Goal: Task Accomplishment & Management: Complete application form

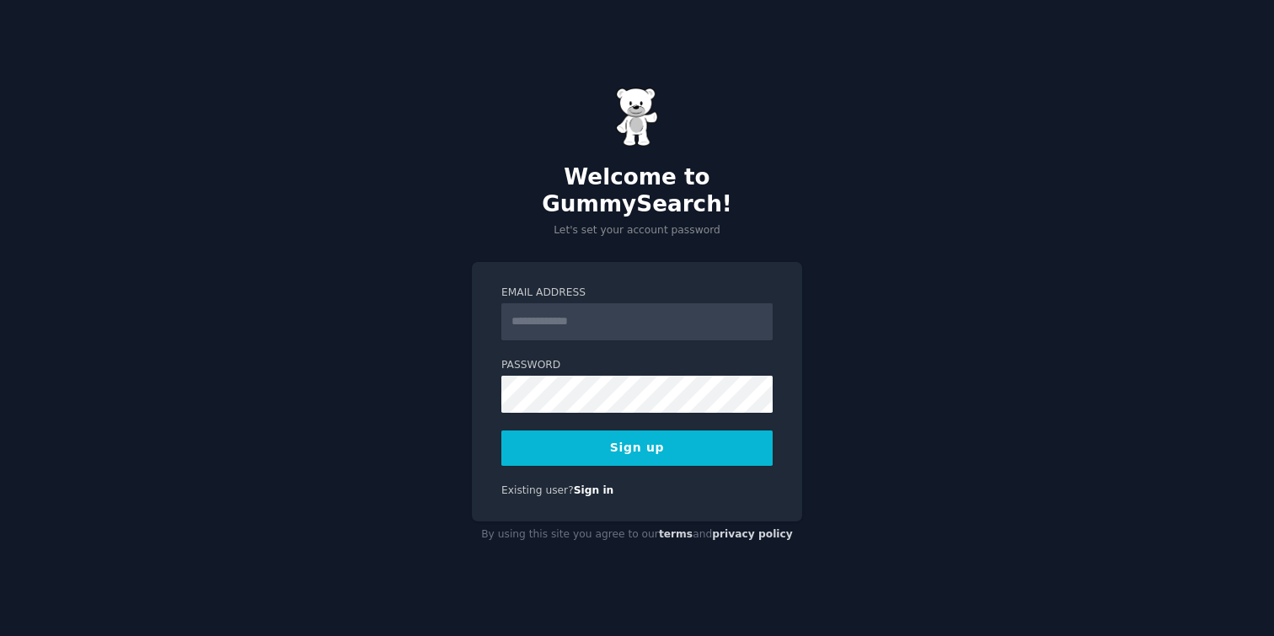
click at [611, 314] on input "Email Address" at bounding box center [636, 321] width 271 height 37
type input "**********"
click at [714, 436] on button "Sign up" at bounding box center [636, 448] width 271 height 35
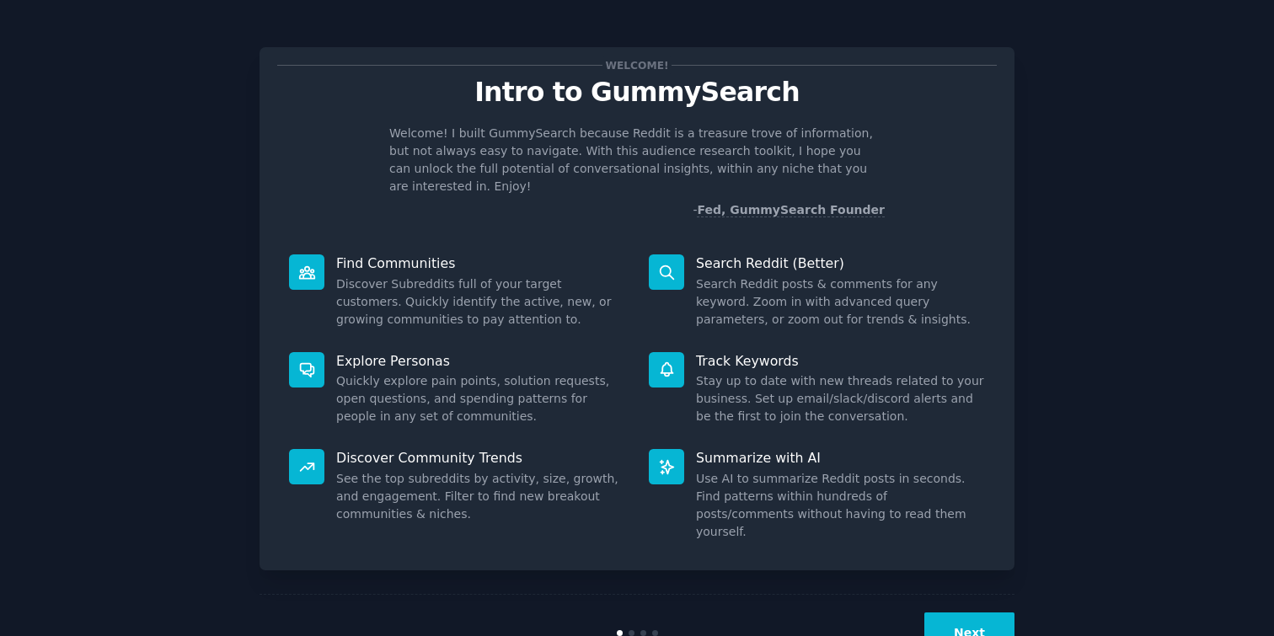
click at [962, 613] on button "Next" at bounding box center [969, 633] width 90 height 41
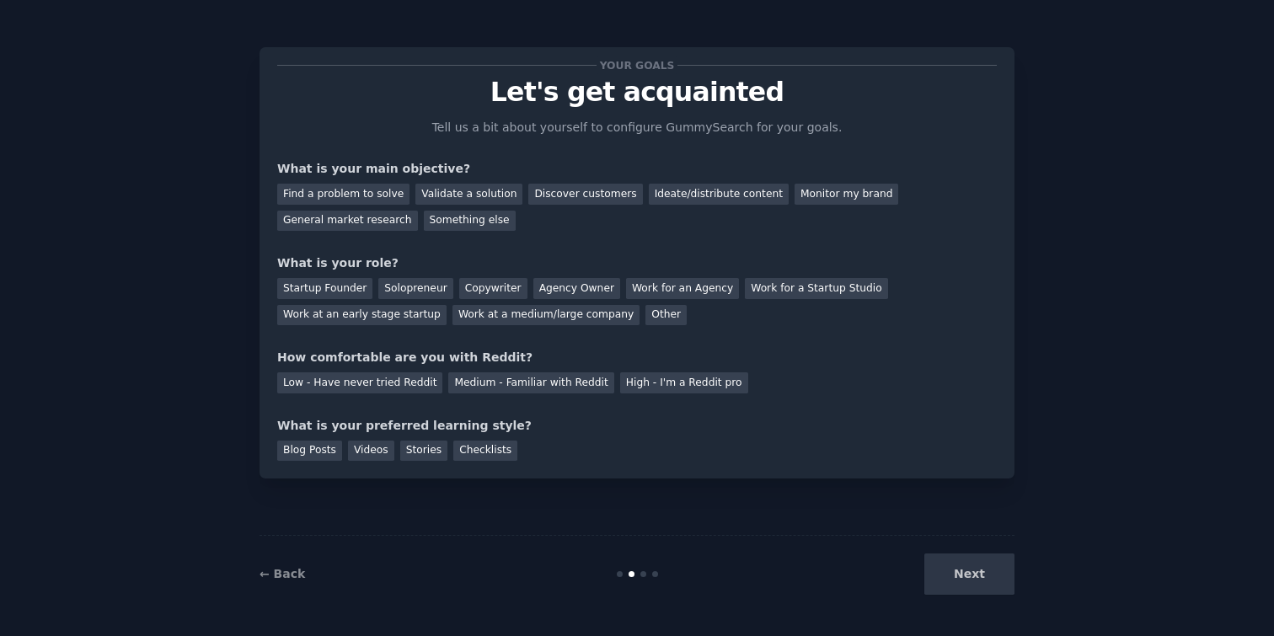
click at [962, 583] on div "Next" at bounding box center [889, 574] width 252 height 41
click at [969, 581] on div "Next" at bounding box center [889, 574] width 252 height 41
click at [971, 569] on div "Next" at bounding box center [889, 574] width 252 height 41
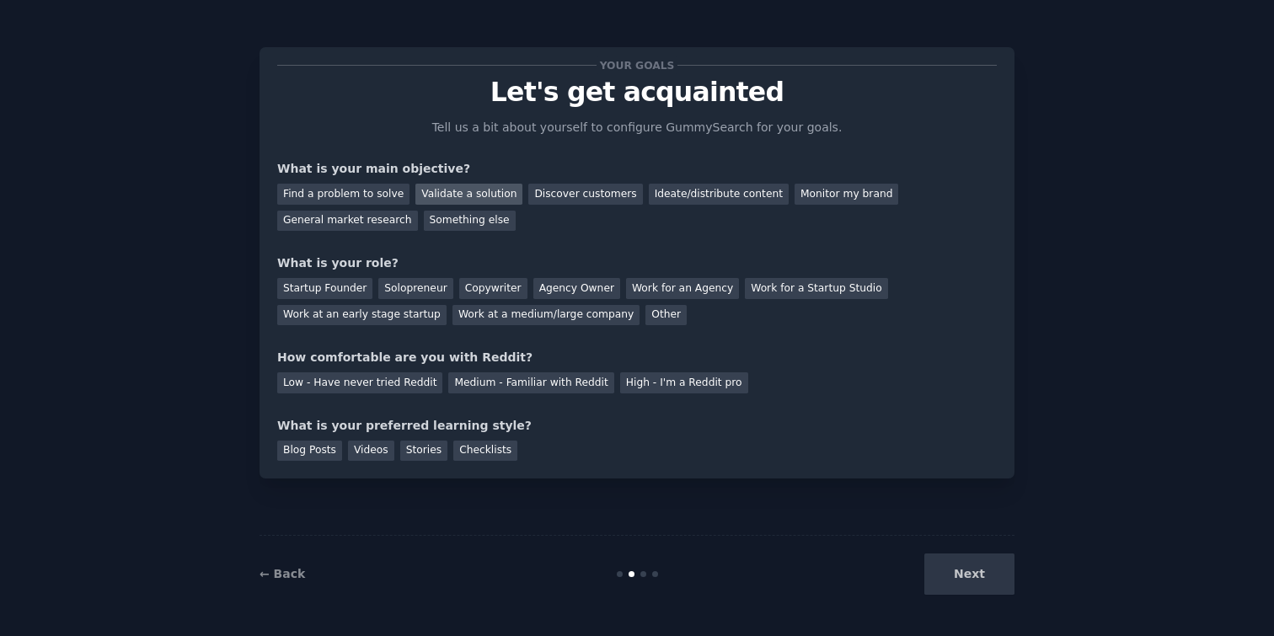
click at [474, 195] on div "Validate a solution" at bounding box center [468, 194] width 107 height 21
click at [538, 196] on div "Discover customers" at bounding box center [585, 194] width 114 height 21
click at [693, 198] on div "Ideate/distribute content" at bounding box center [719, 194] width 140 height 21
click at [377, 188] on div "Find a problem to solve" at bounding box center [343, 194] width 132 height 21
click at [354, 290] on div "Startup Founder" at bounding box center [324, 288] width 95 height 21
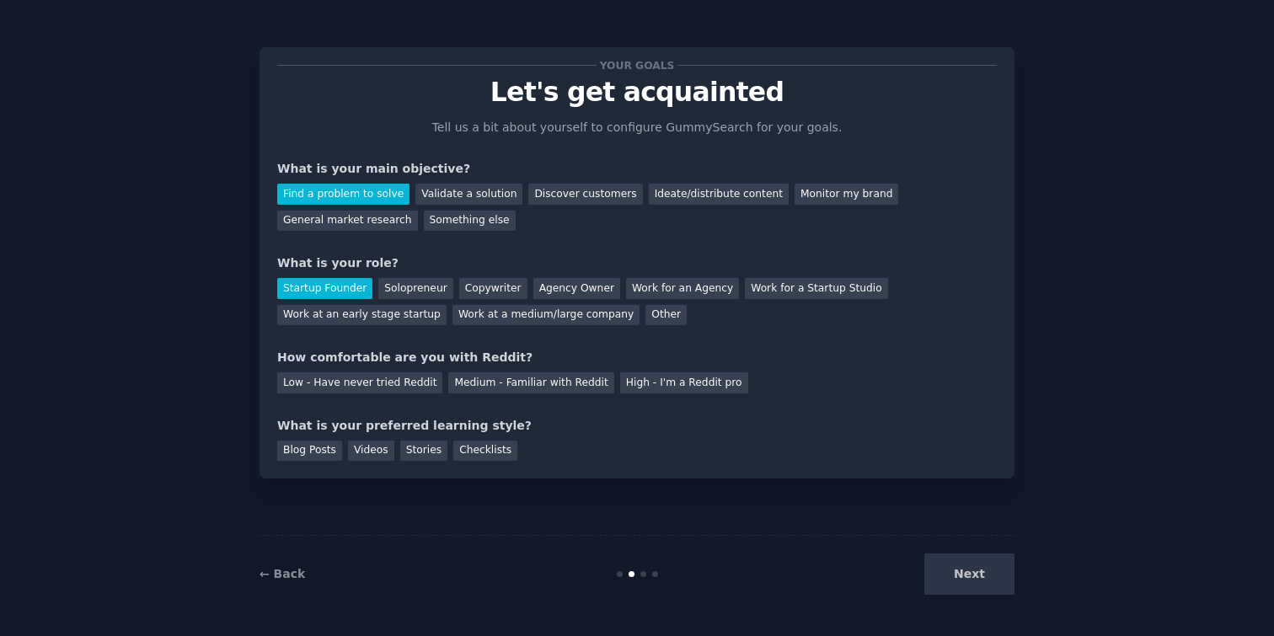
click at [505, 393] on div "Your goals Let's get acquainted Tell us a bit about yourself to configure Gummy…" at bounding box center [637, 263] width 720 height 396
click at [516, 383] on div "Medium - Familiar with Reddit" at bounding box center [530, 382] width 165 height 21
click at [417, 453] on div "Stories" at bounding box center [423, 451] width 47 height 21
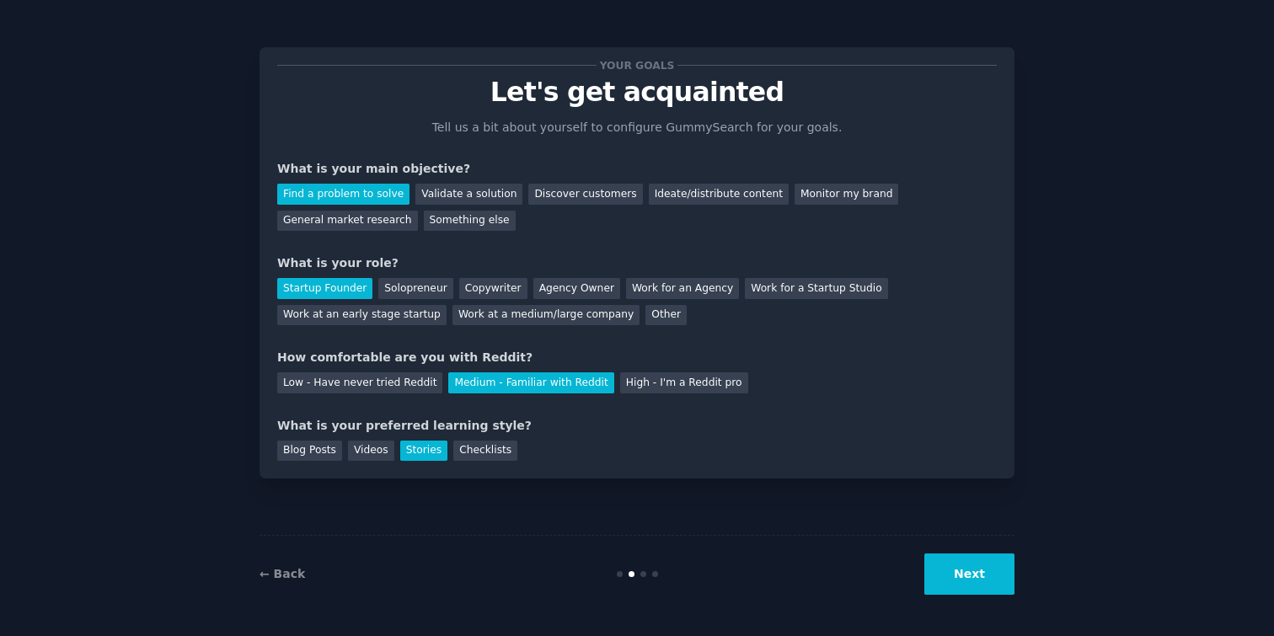
click at [998, 574] on button "Next" at bounding box center [969, 574] width 90 height 41
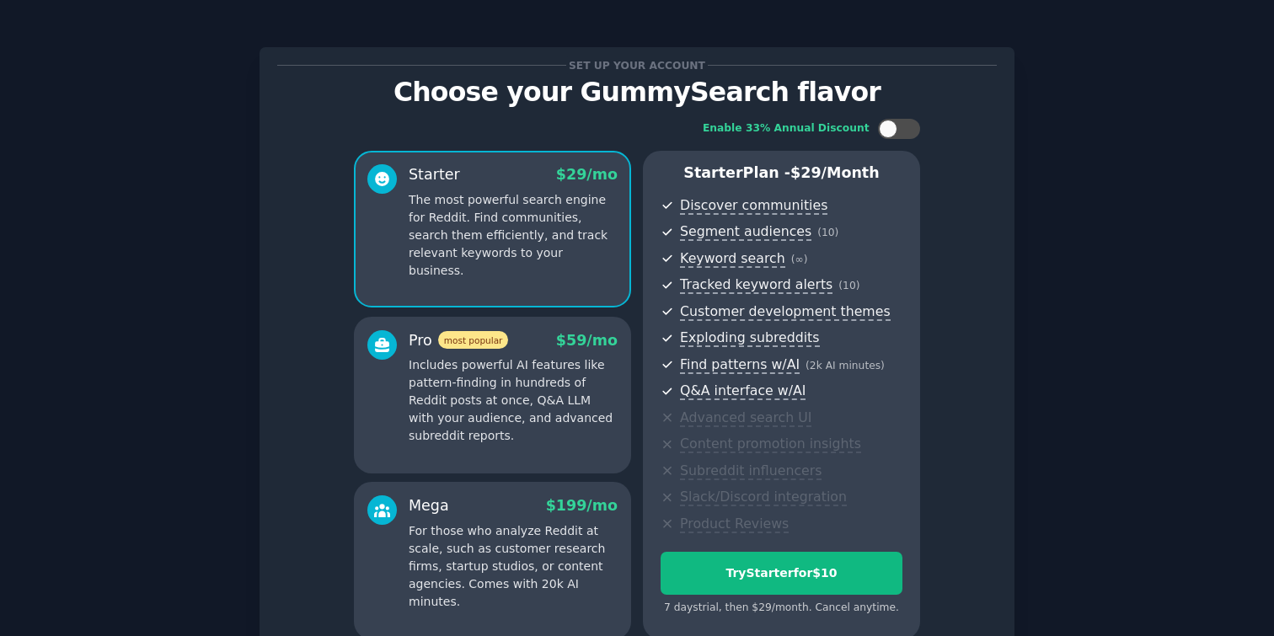
scroll to position [163, 0]
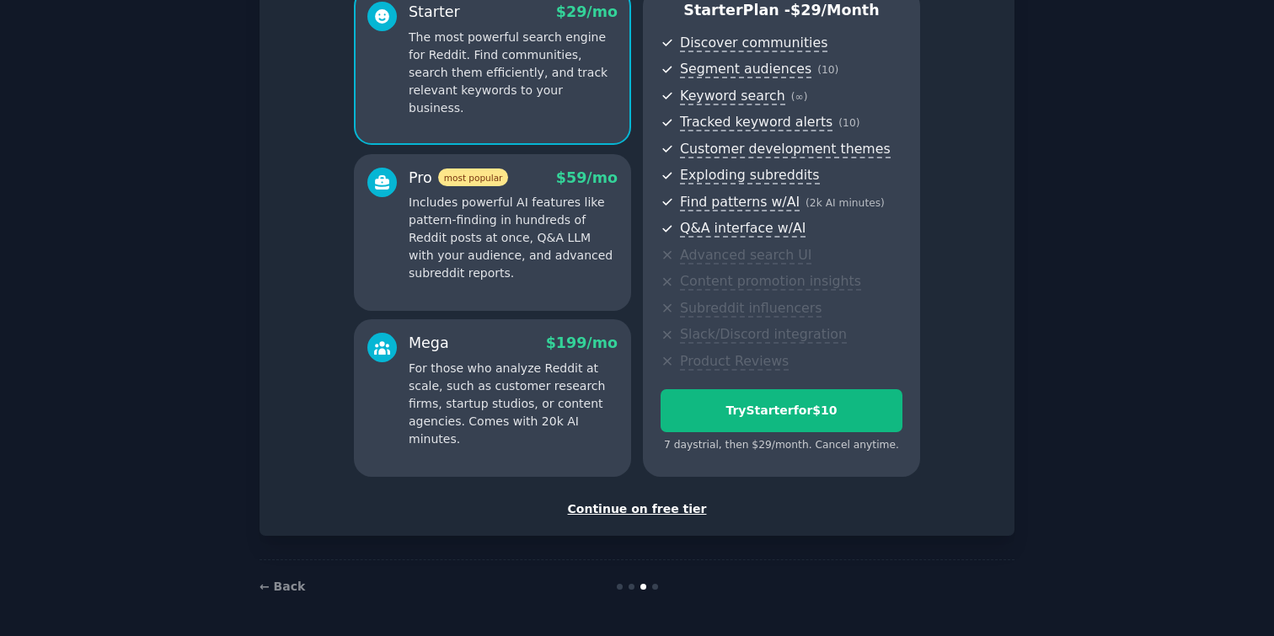
click at [631, 508] on div "Continue on free tier" at bounding box center [637, 509] width 720 height 18
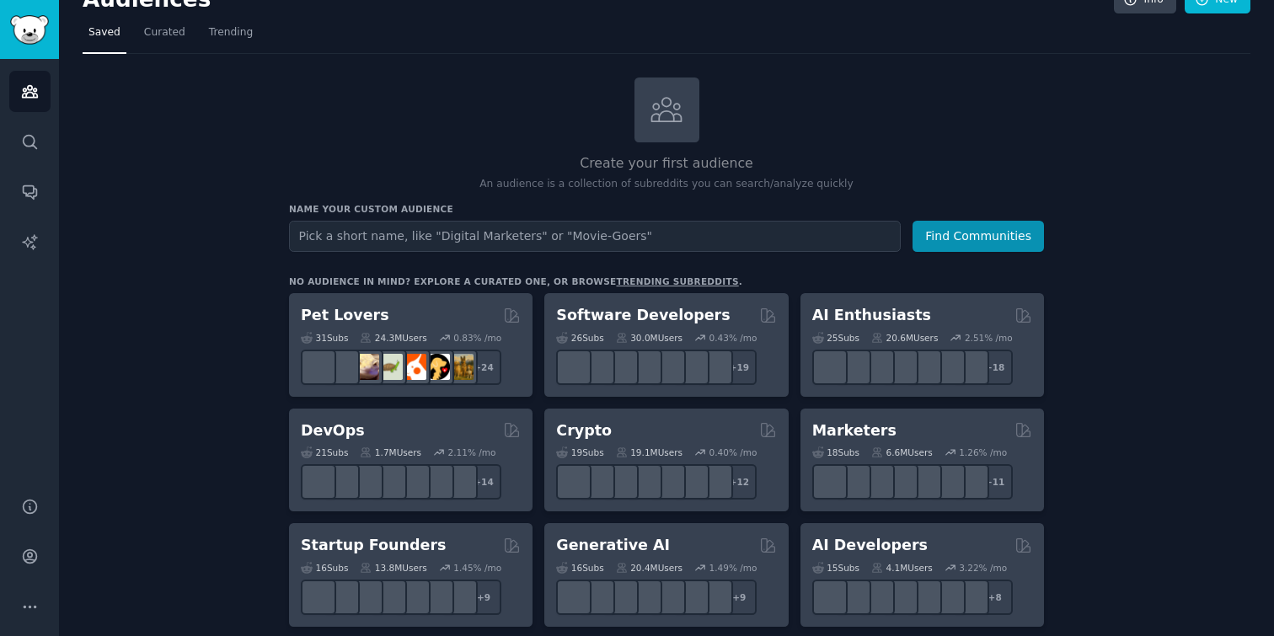
scroll to position [27, 0]
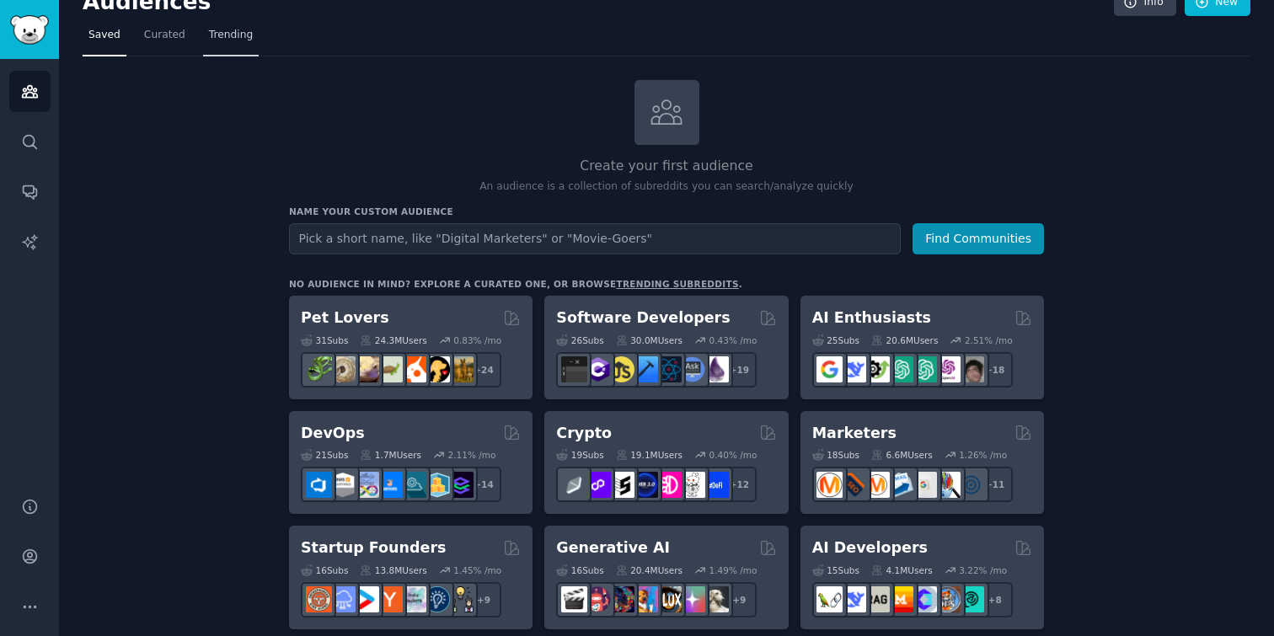
click at [238, 35] on span "Trending" at bounding box center [231, 35] width 44 height 15
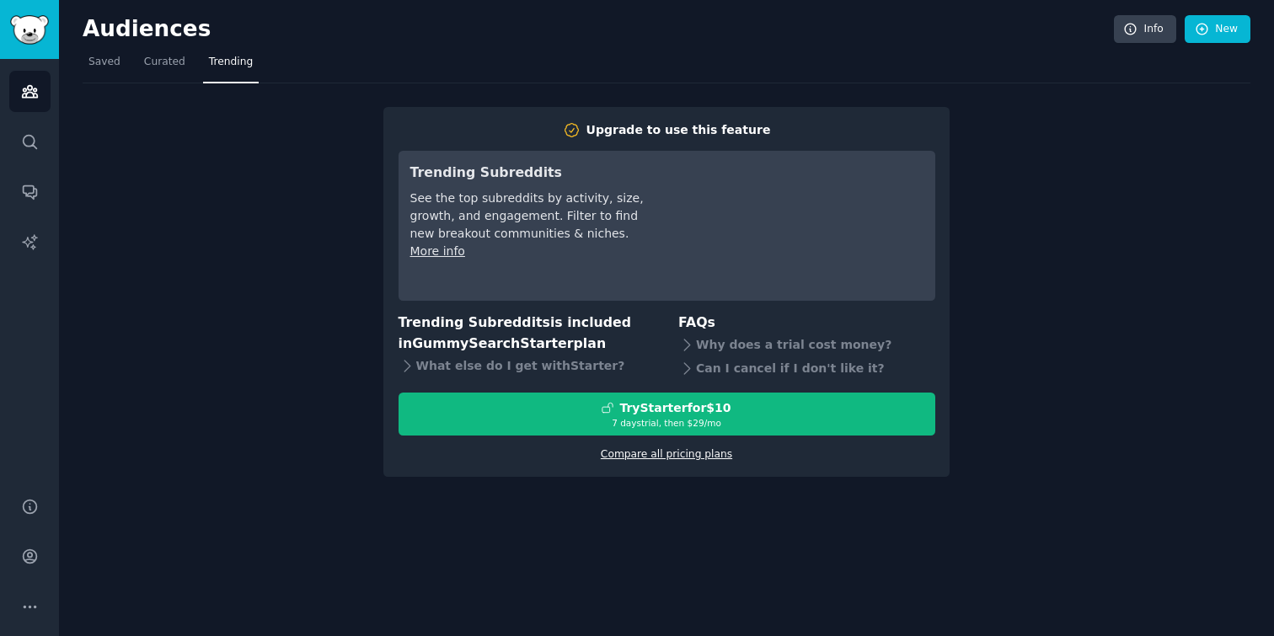
click at [627, 458] on link "Compare all pricing plans" at bounding box center [666, 454] width 131 height 12
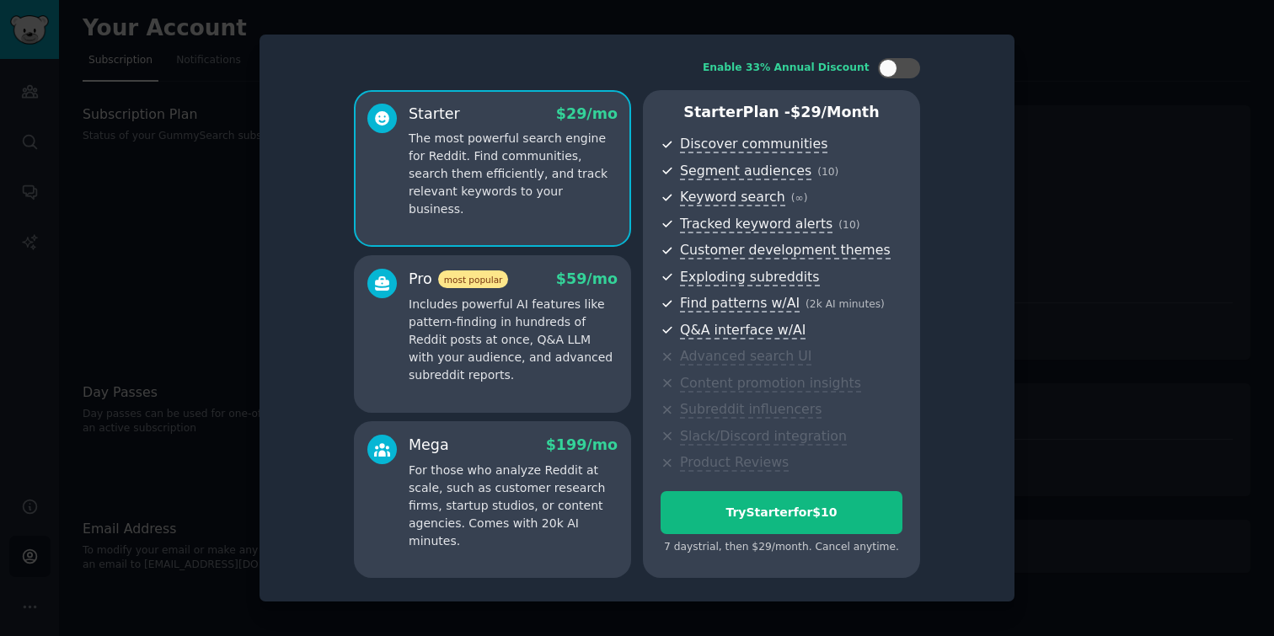
click at [1010, 266] on div "Enable 33% Annual Discount Starter $ 29 /mo The most powerful search engine for…" at bounding box center [637, 319] width 755 height 568
click at [1067, 266] on div at bounding box center [637, 318] width 1274 height 636
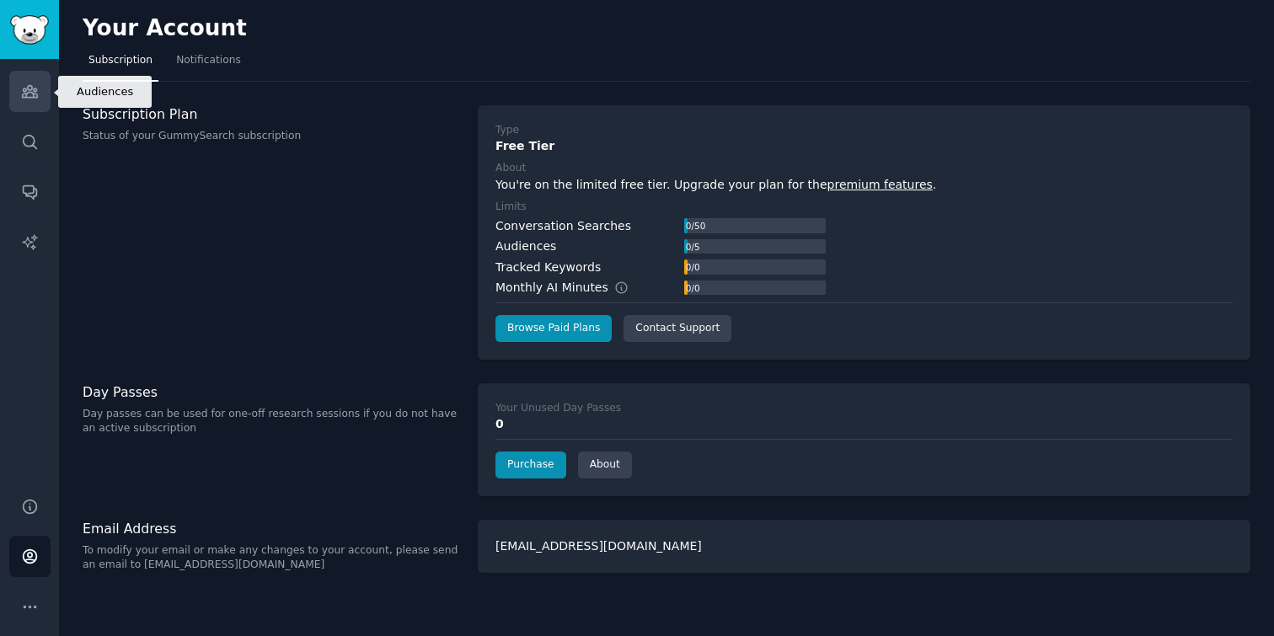
click at [31, 93] on icon "Sidebar" at bounding box center [29, 92] width 15 height 12
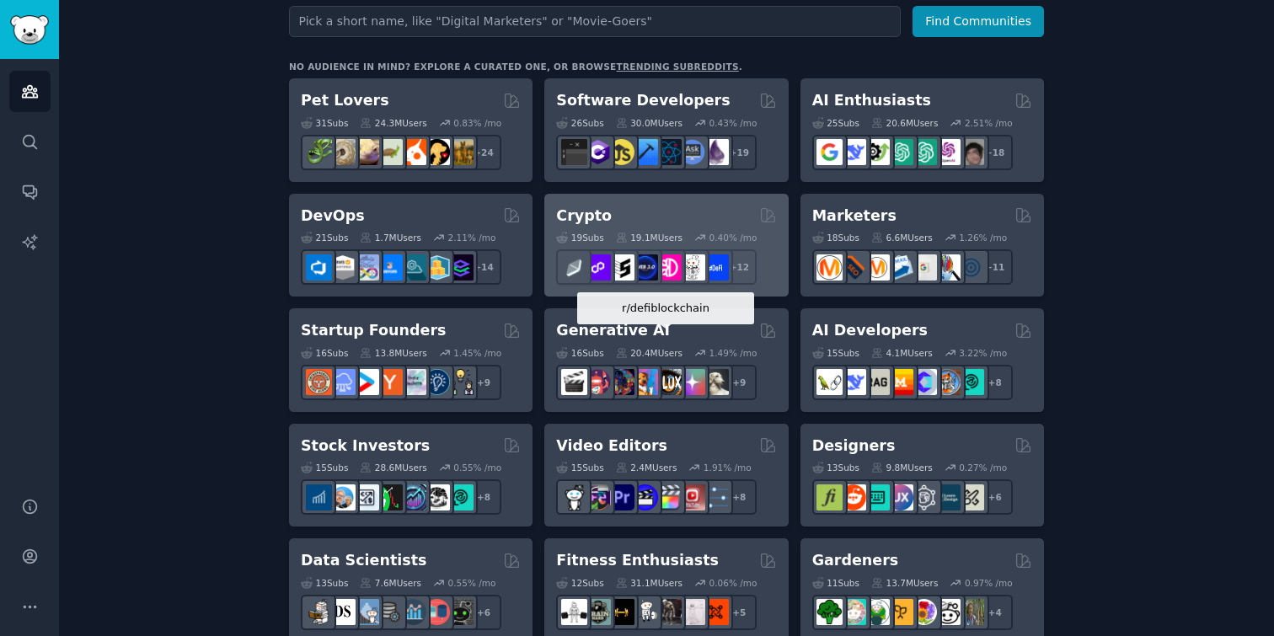
scroll to position [262, 0]
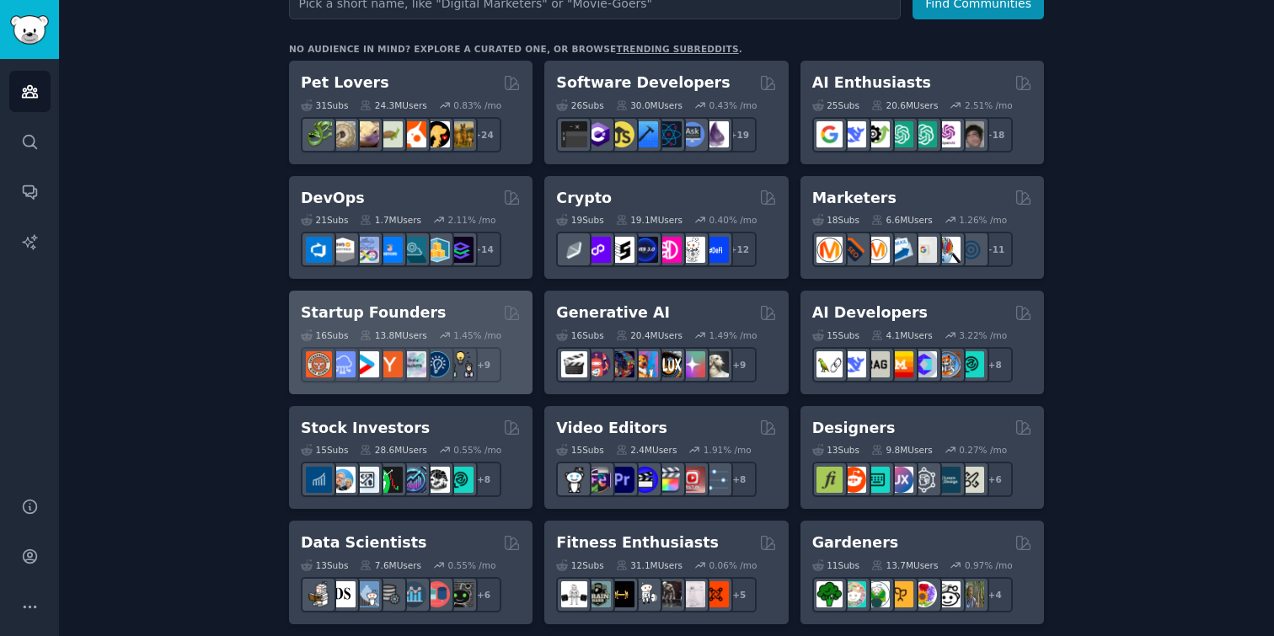
click at [467, 311] on div "Startup Founders Curated by GummySearch" at bounding box center [411, 312] width 220 height 21
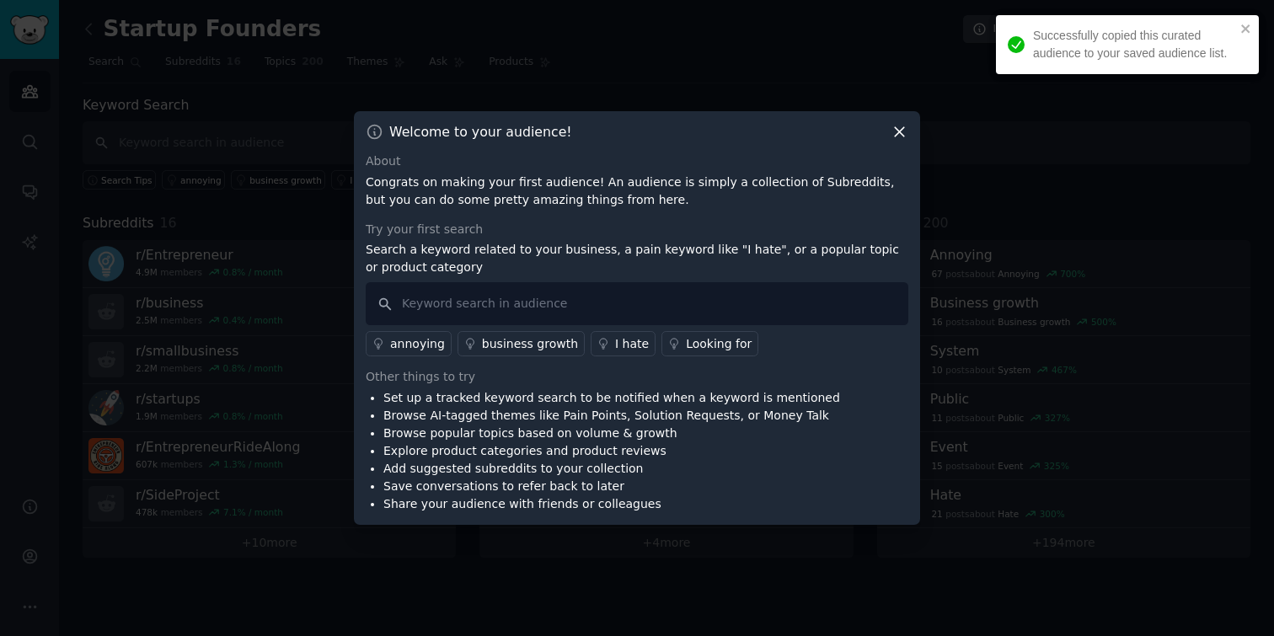
click at [901, 134] on icon at bounding box center [899, 132] width 9 height 9
